Goal: Task Accomplishment & Management: Manage account settings

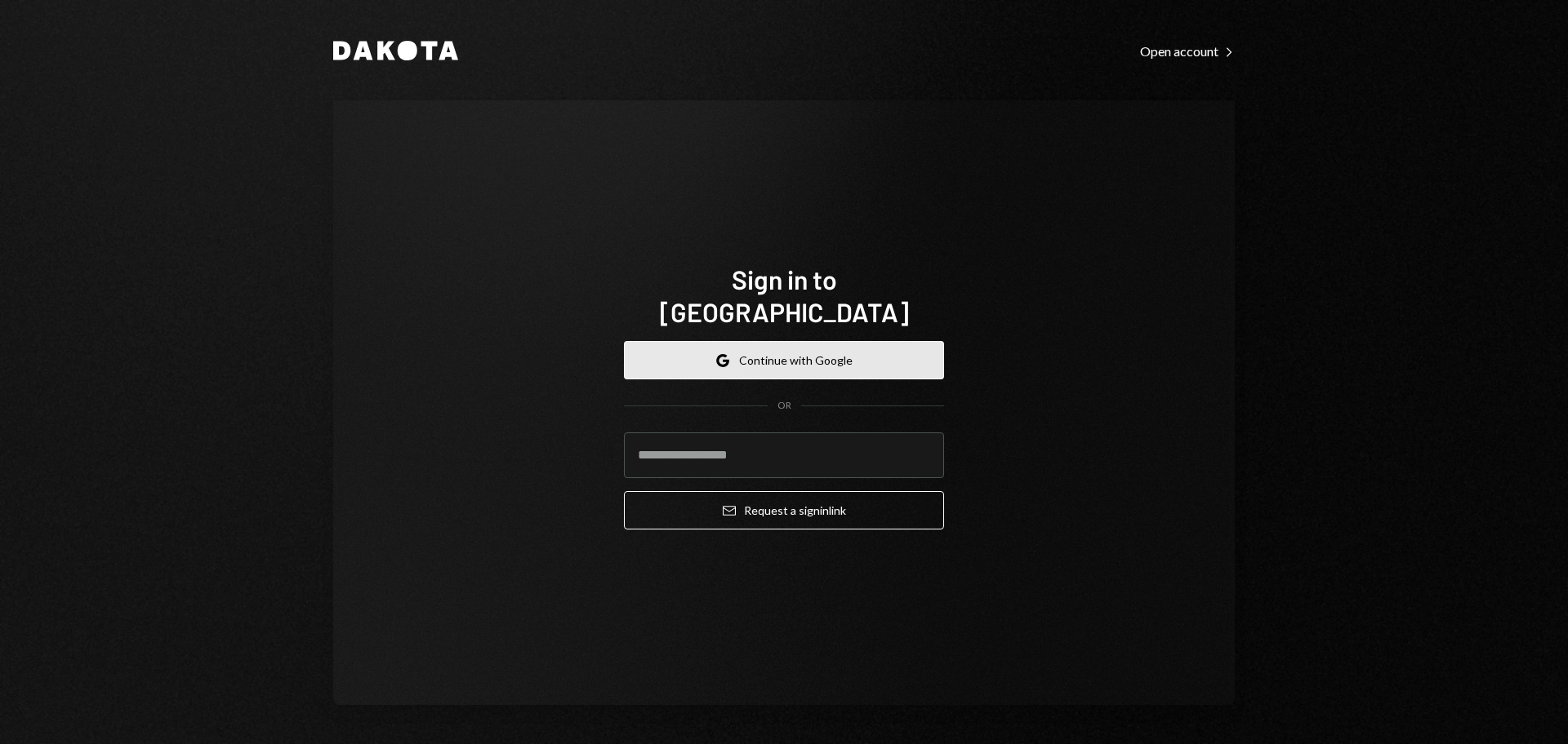
click at [789, 359] on button "Google Continue with Google" at bounding box center [784, 361] width 320 height 39
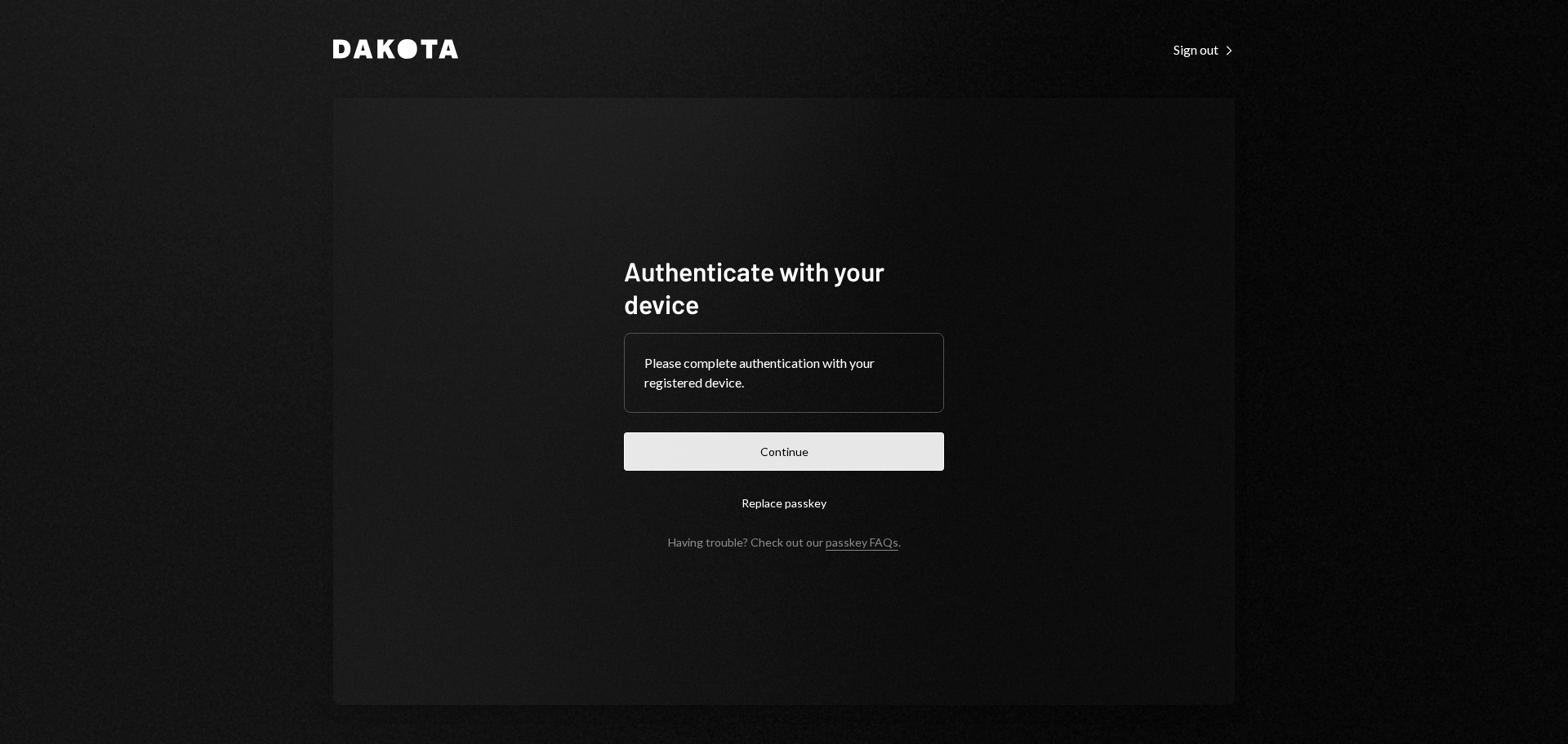
click at [868, 448] on button "Continue" at bounding box center [784, 452] width 320 height 39
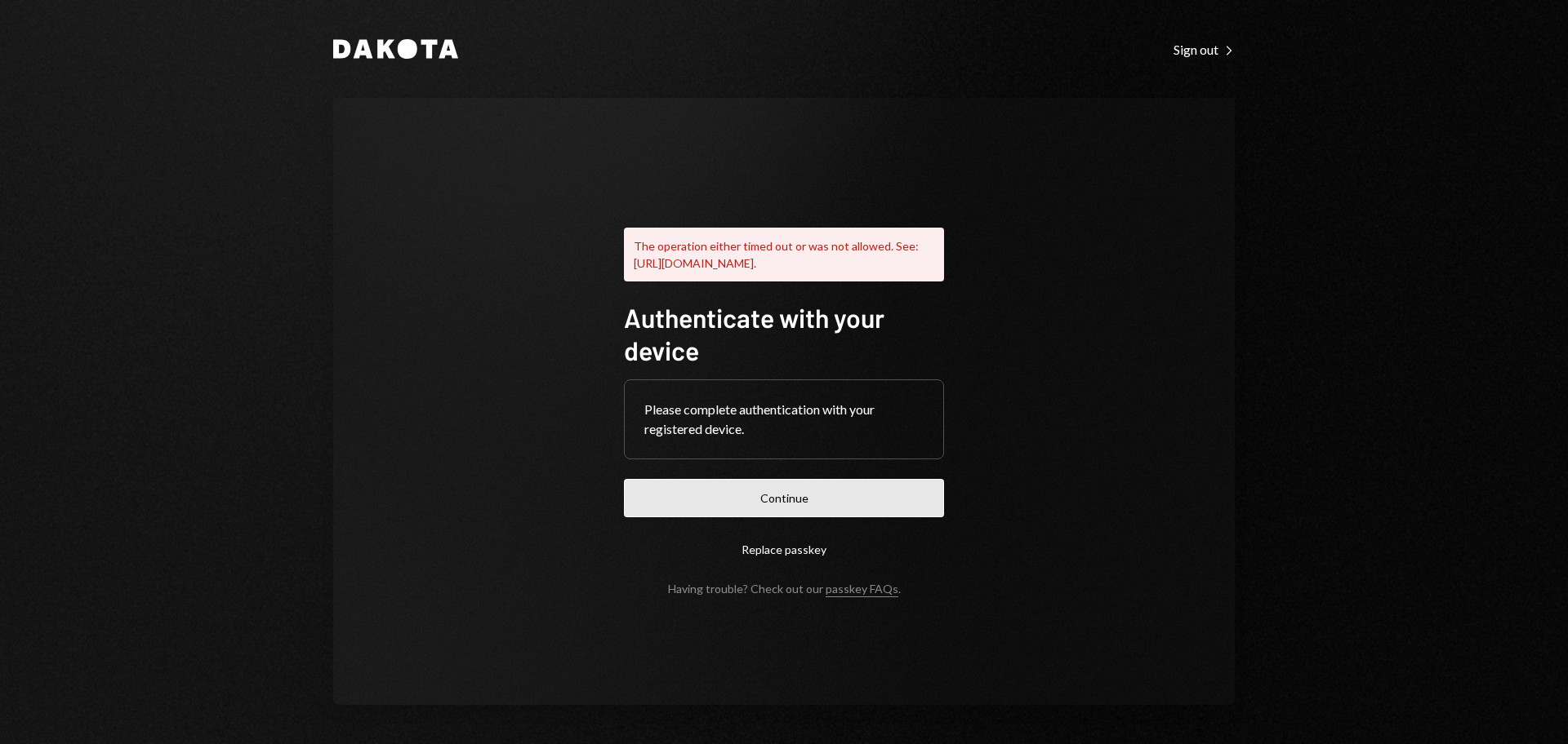
click at [797, 499] on button "Continue" at bounding box center [784, 498] width 320 height 39
click at [340, 52] on icon "Dakota" at bounding box center [396, 49] width 125 height 19
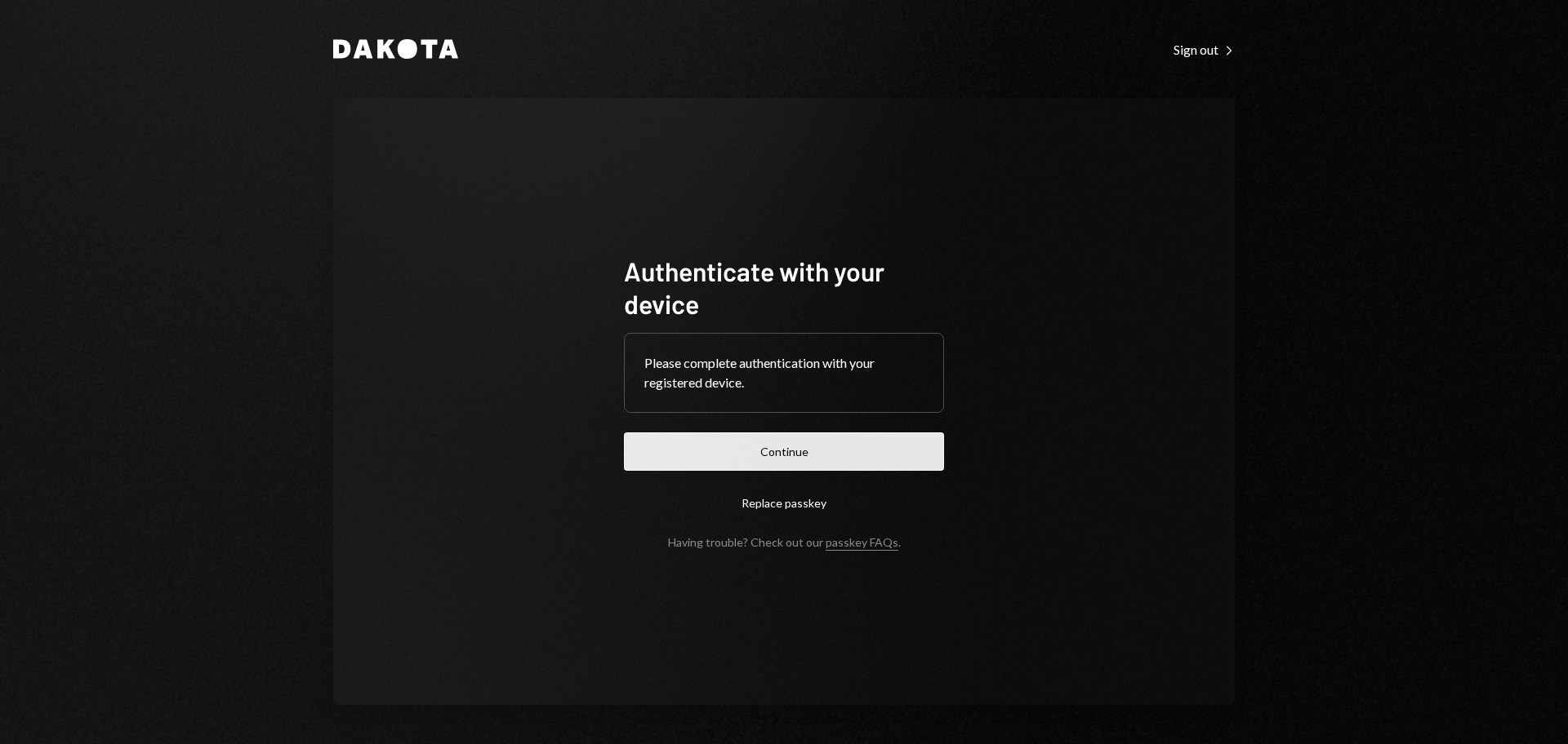
click at [788, 453] on button "Continue" at bounding box center [784, 452] width 320 height 39
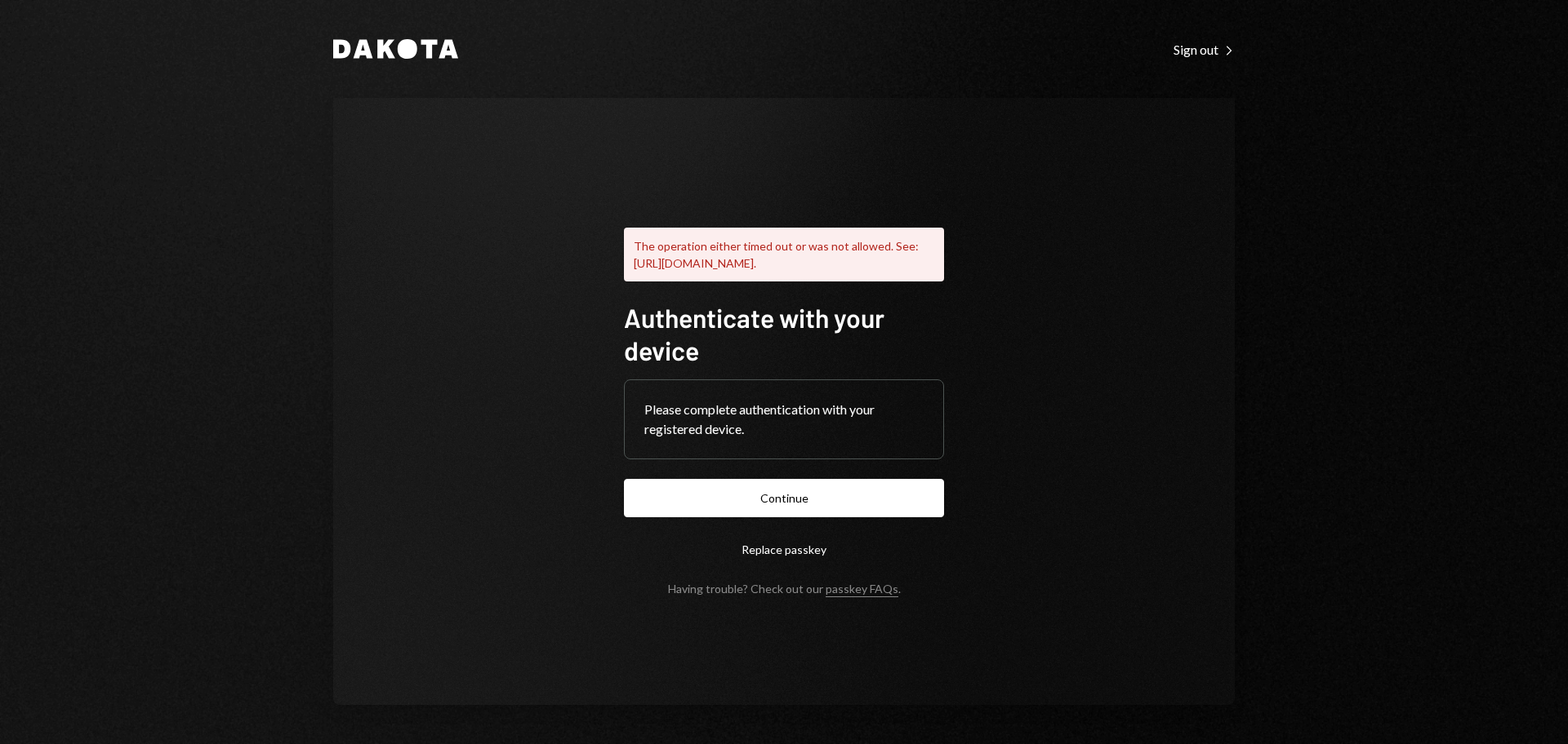
click at [414, 45] on icon at bounding box center [407, 49] width 19 height 19
click at [1207, 48] on div "Sign out Right Caret" at bounding box center [1204, 50] width 62 height 17
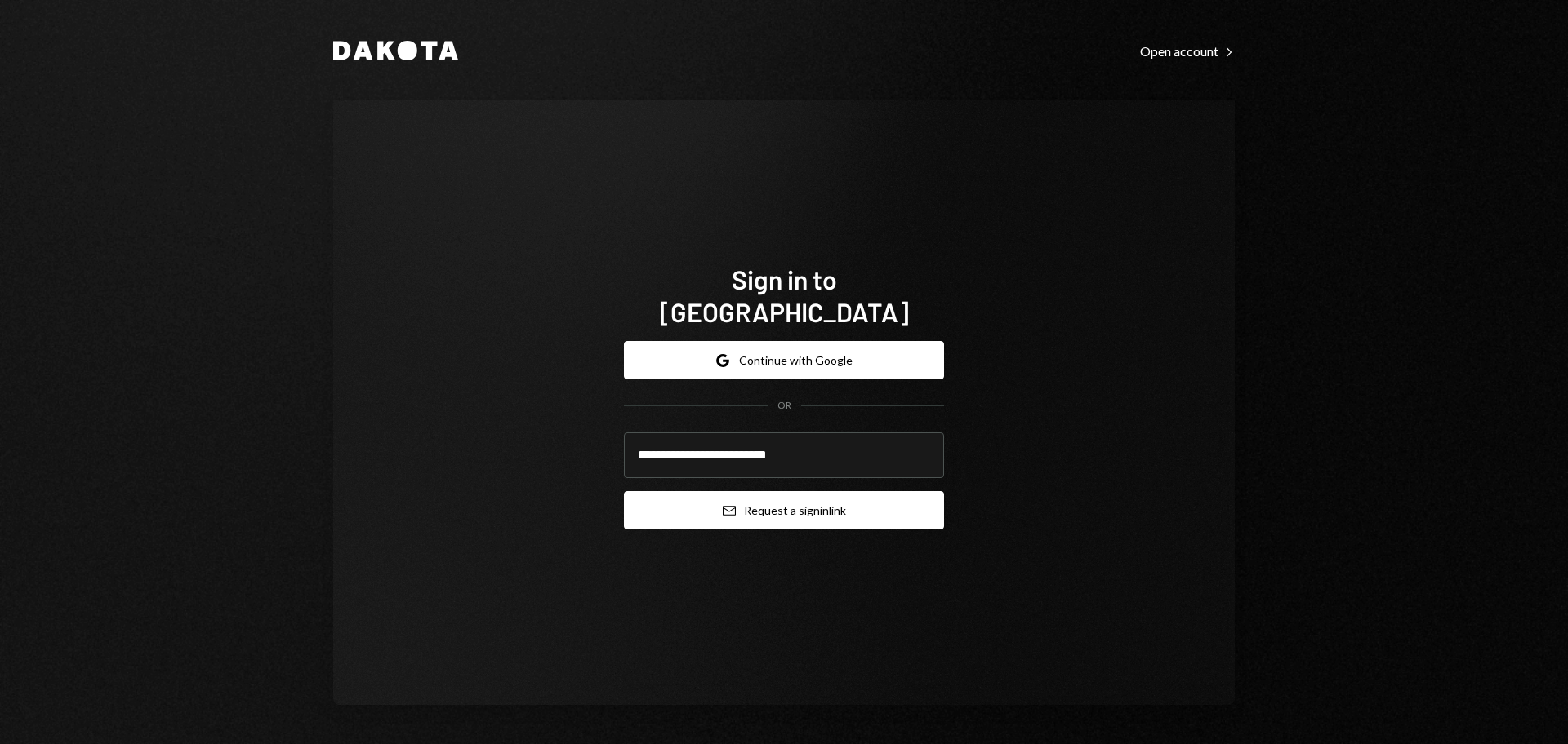
type input "**********"
click at [784, 501] on button "Email Request a sign in link" at bounding box center [784, 510] width 320 height 39
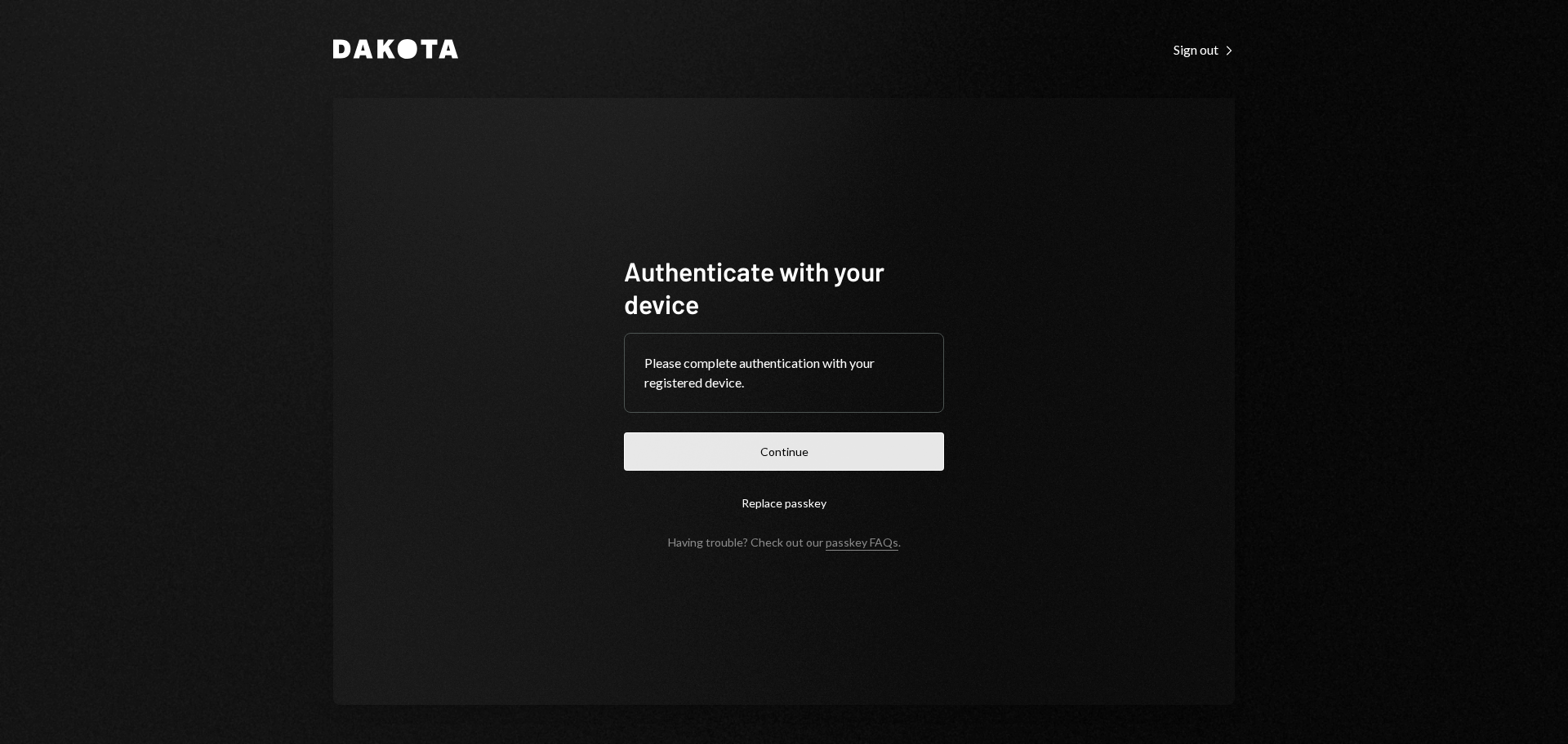
click at [861, 448] on button "Continue" at bounding box center [784, 452] width 320 height 39
